Goal: Task Accomplishment & Management: Use online tool/utility

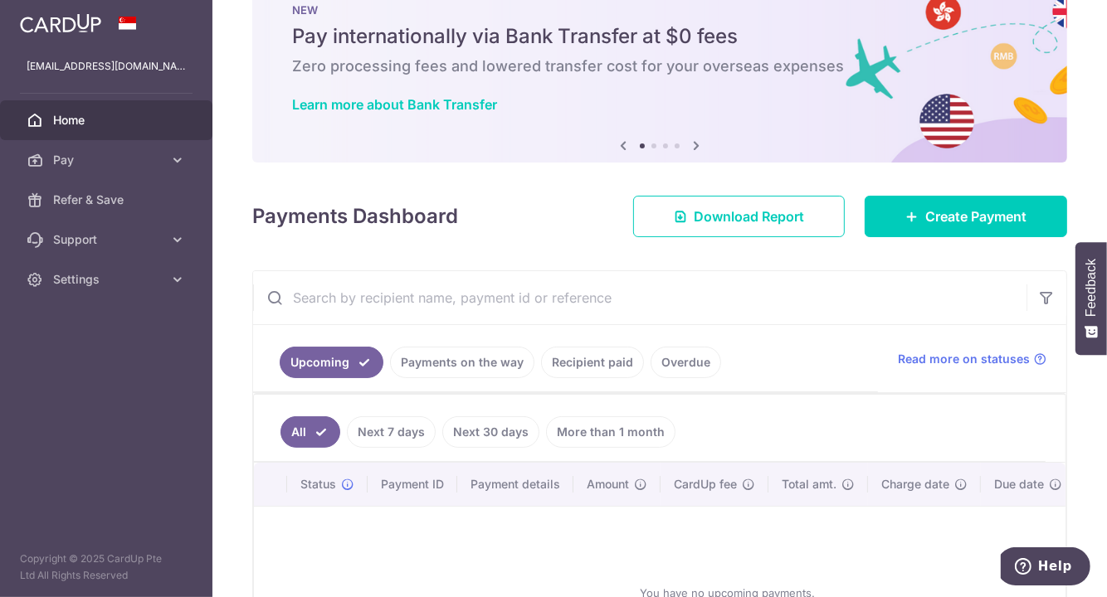
scroll to position [50, 0]
click at [118, 173] on link "Pay" at bounding box center [106, 160] width 212 height 40
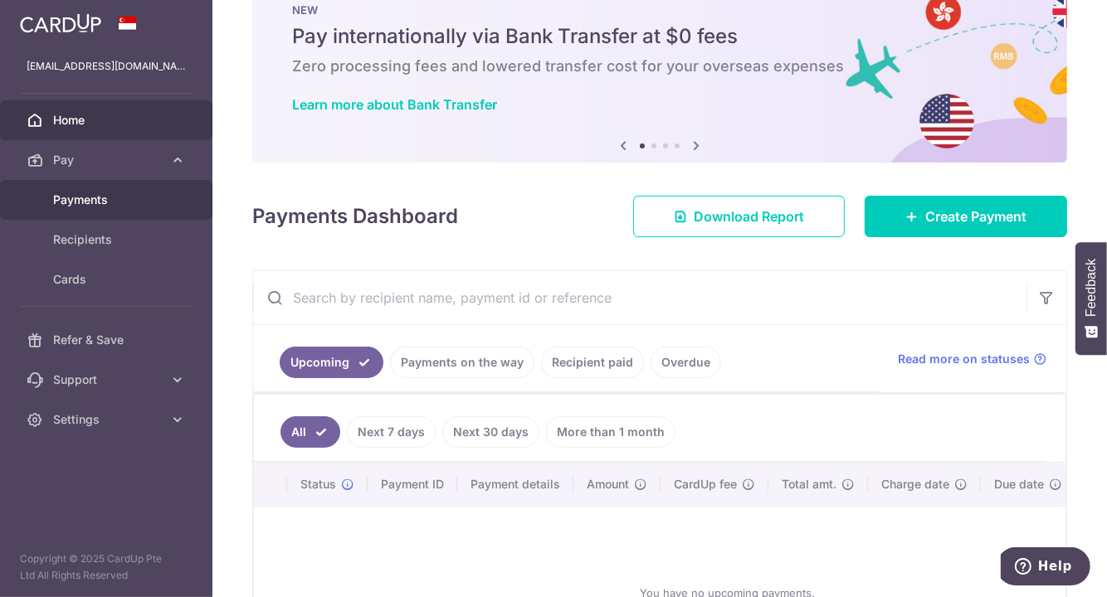
click at [85, 199] on span "Payments" at bounding box center [108, 200] width 110 height 17
